Goal: Information Seeking & Learning: Find specific fact

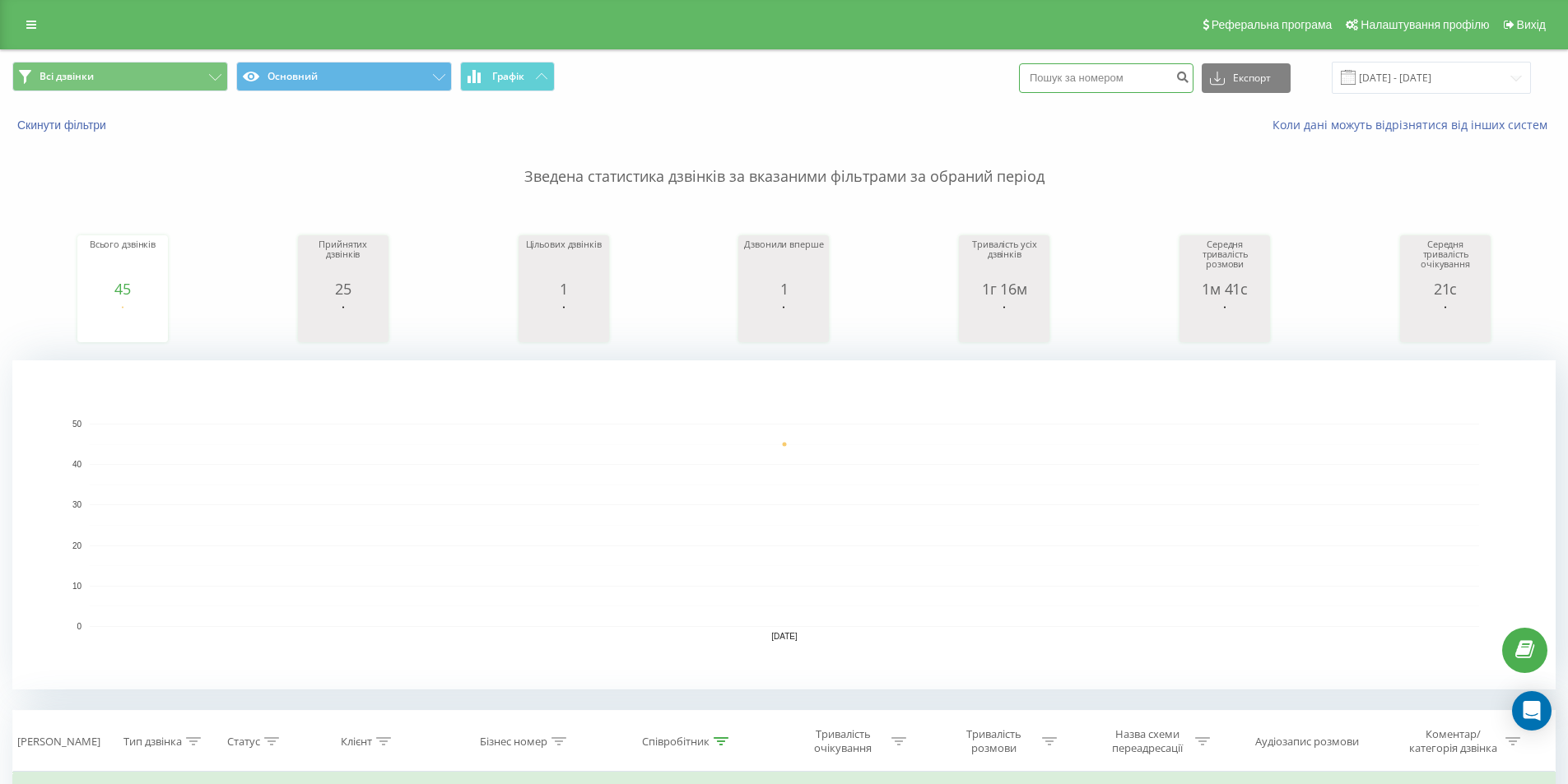
paste input "380681201935"
type input "380681201935"
